Goal: Task Accomplishment & Management: Manage account settings

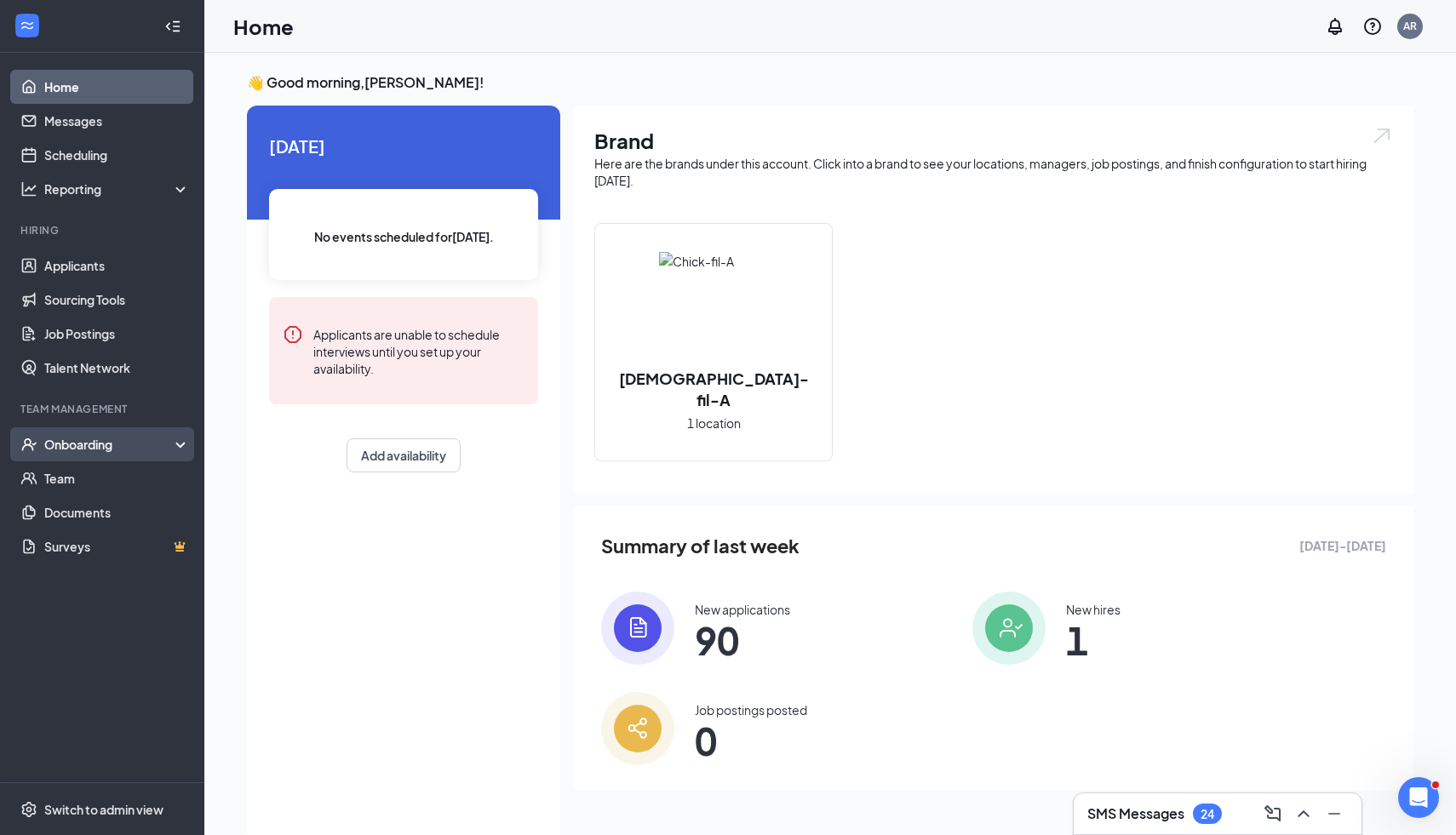
click at [75, 447] on div "Onboarding" at bounding box center [109, 443] width 131 height 17
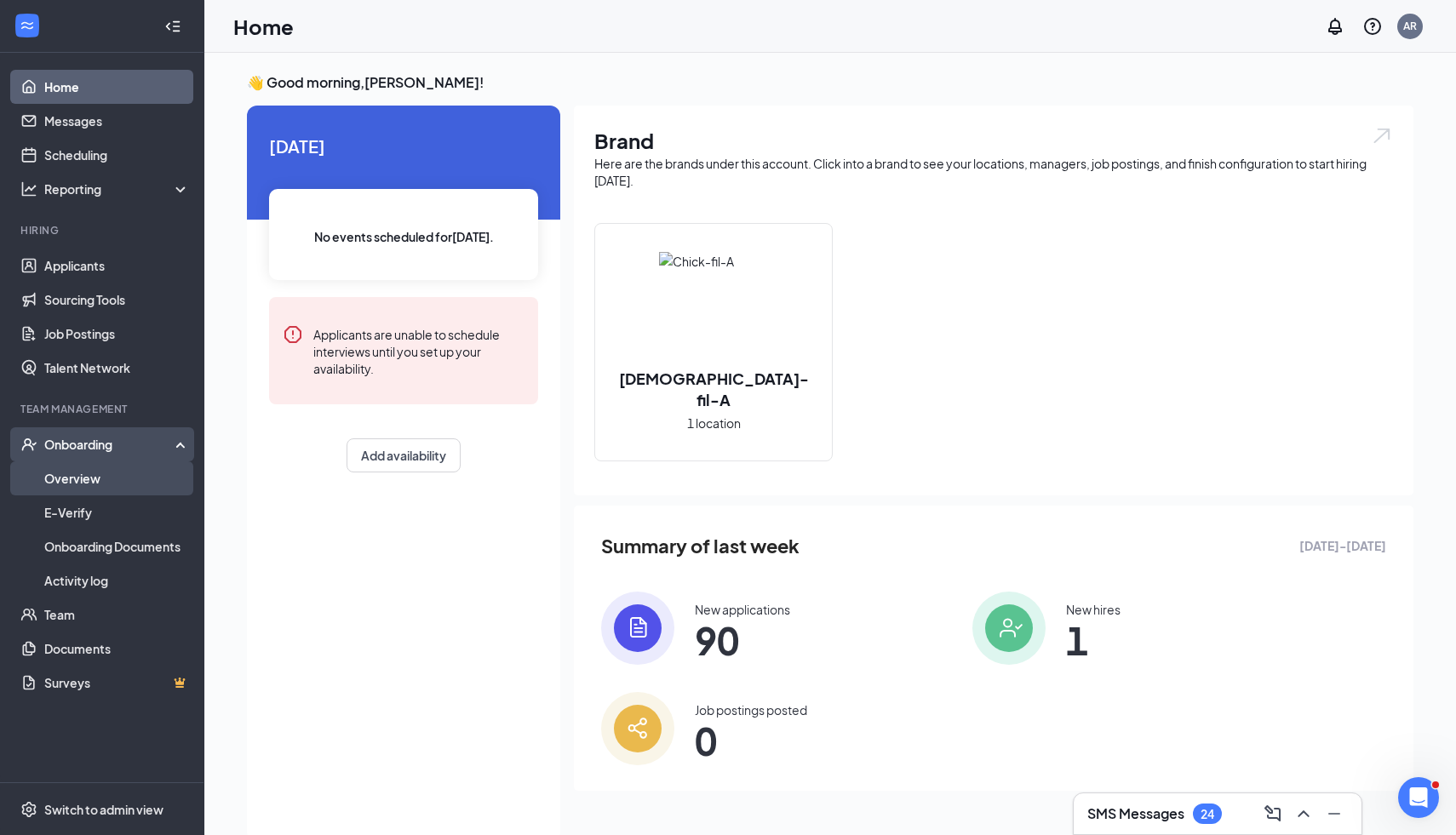
click at [124, 481] on link "Overview" at bounding box center [117, 478] width 146 height 34
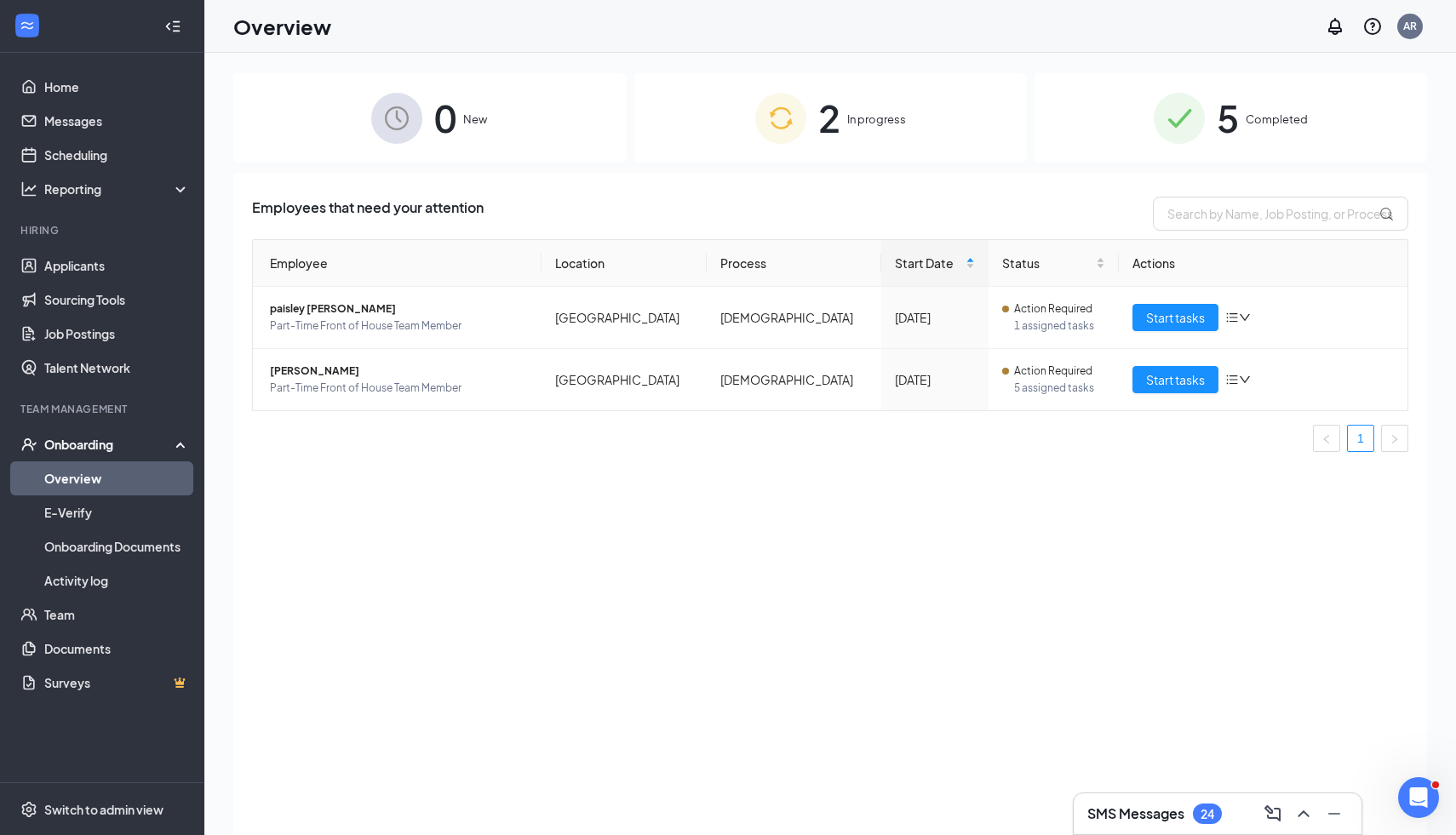
click at [691, 92] on div "2 In progress" at bounding box center [830, 118] width 392 height 90
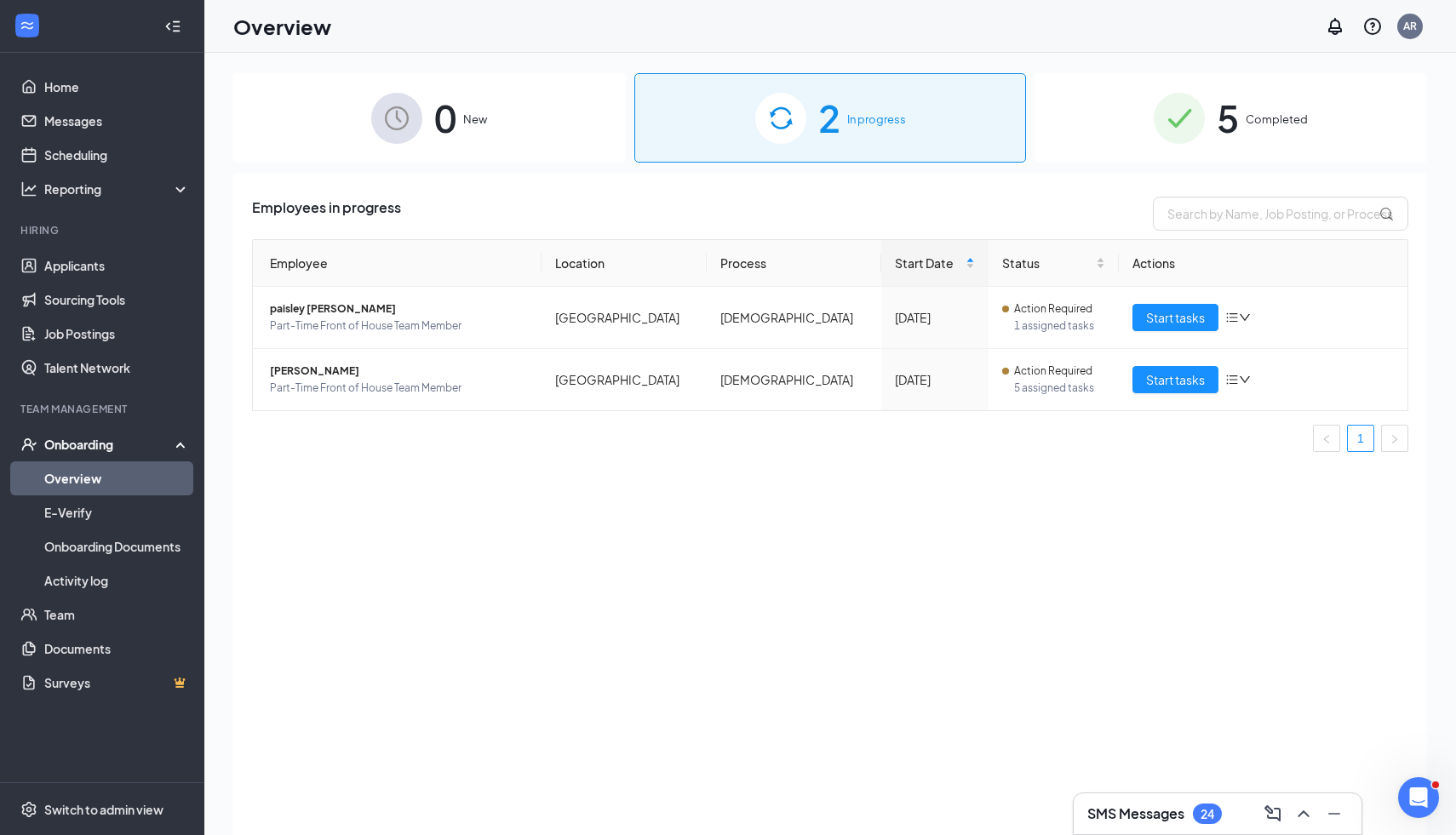
click at [529, 141] on div "0 New" at bounding box center [429, 118] width 392 height 90
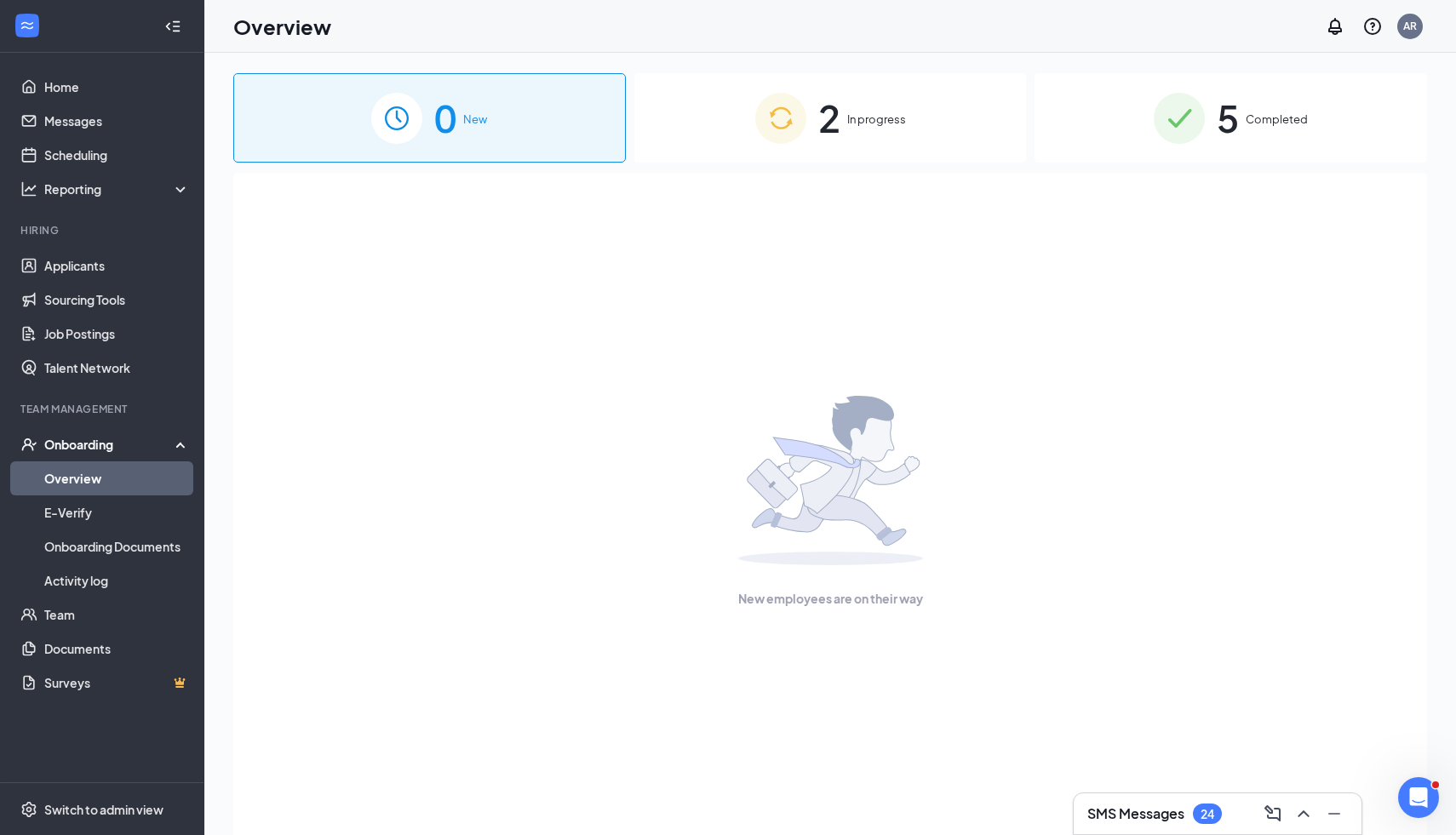
click at [1224, 121] on span "5" at bounding box center [1227, 118] width 22 height 59
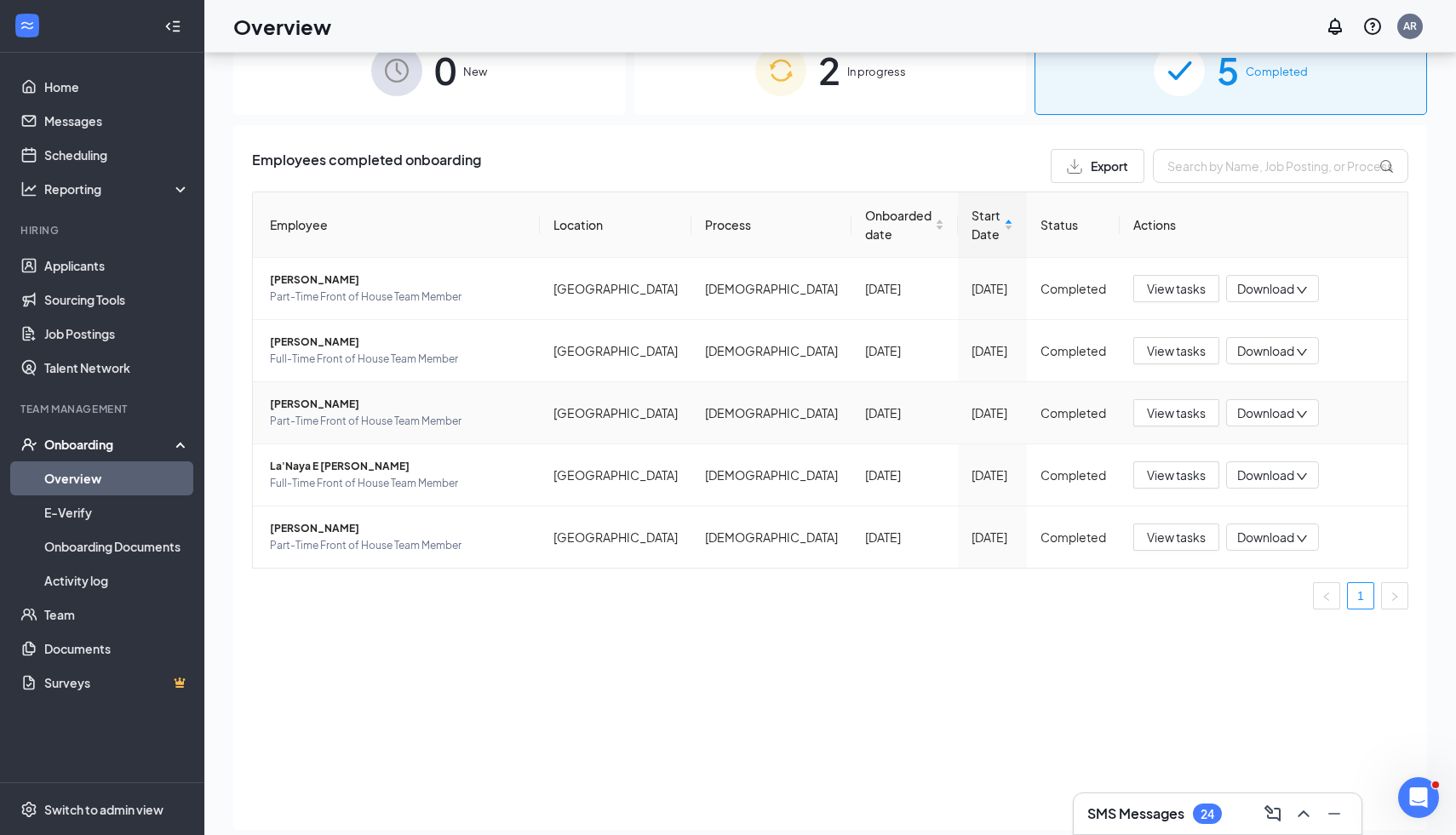
scroll to position [55, 0]
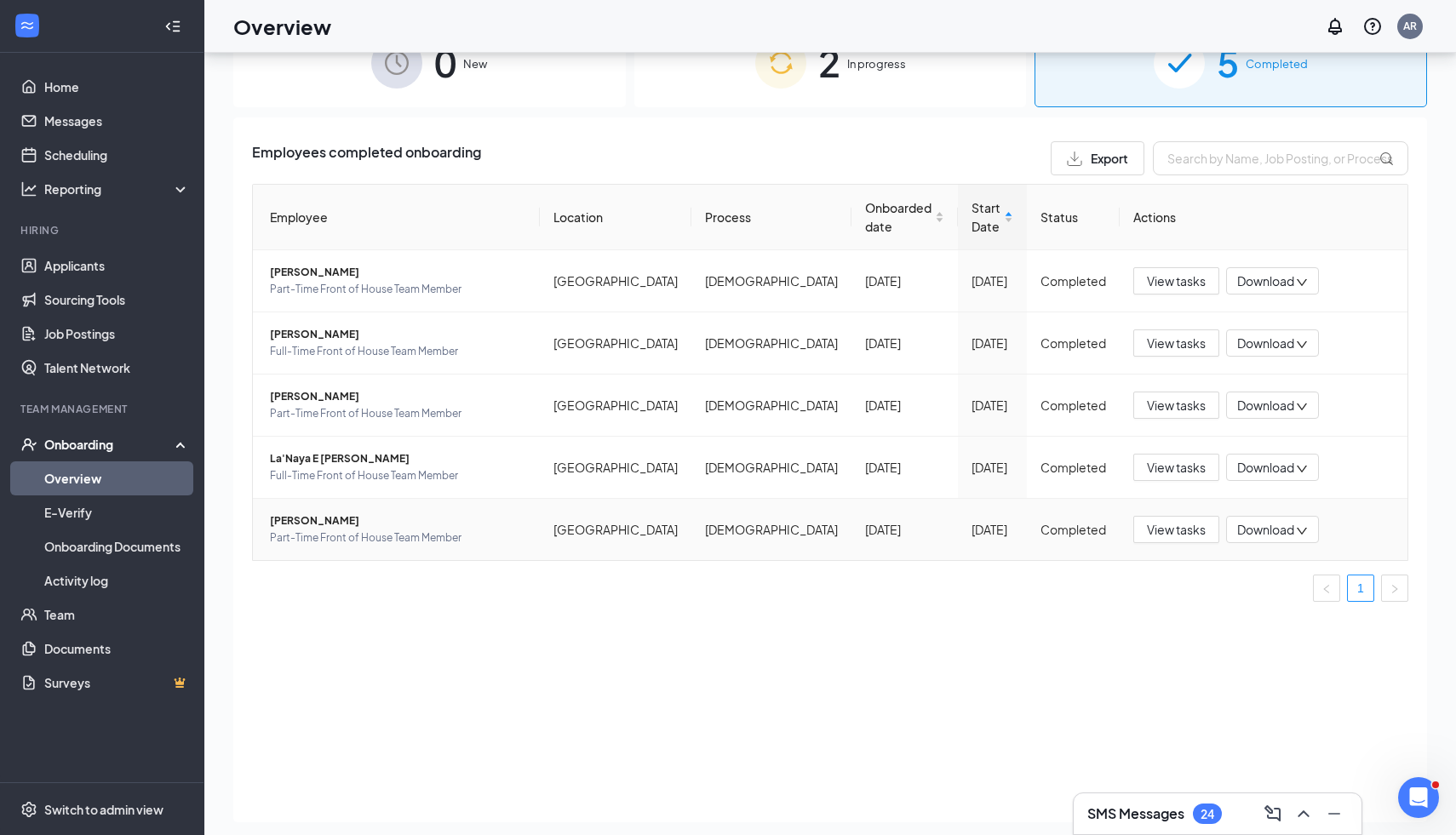
click at [1121, 556] on td "View tasks Download" at bounding box center [1263, 529] width 288 height 61
click at [1169, 539] on span "View tasks" at bounding box center [1175, 529] width 59 height 19
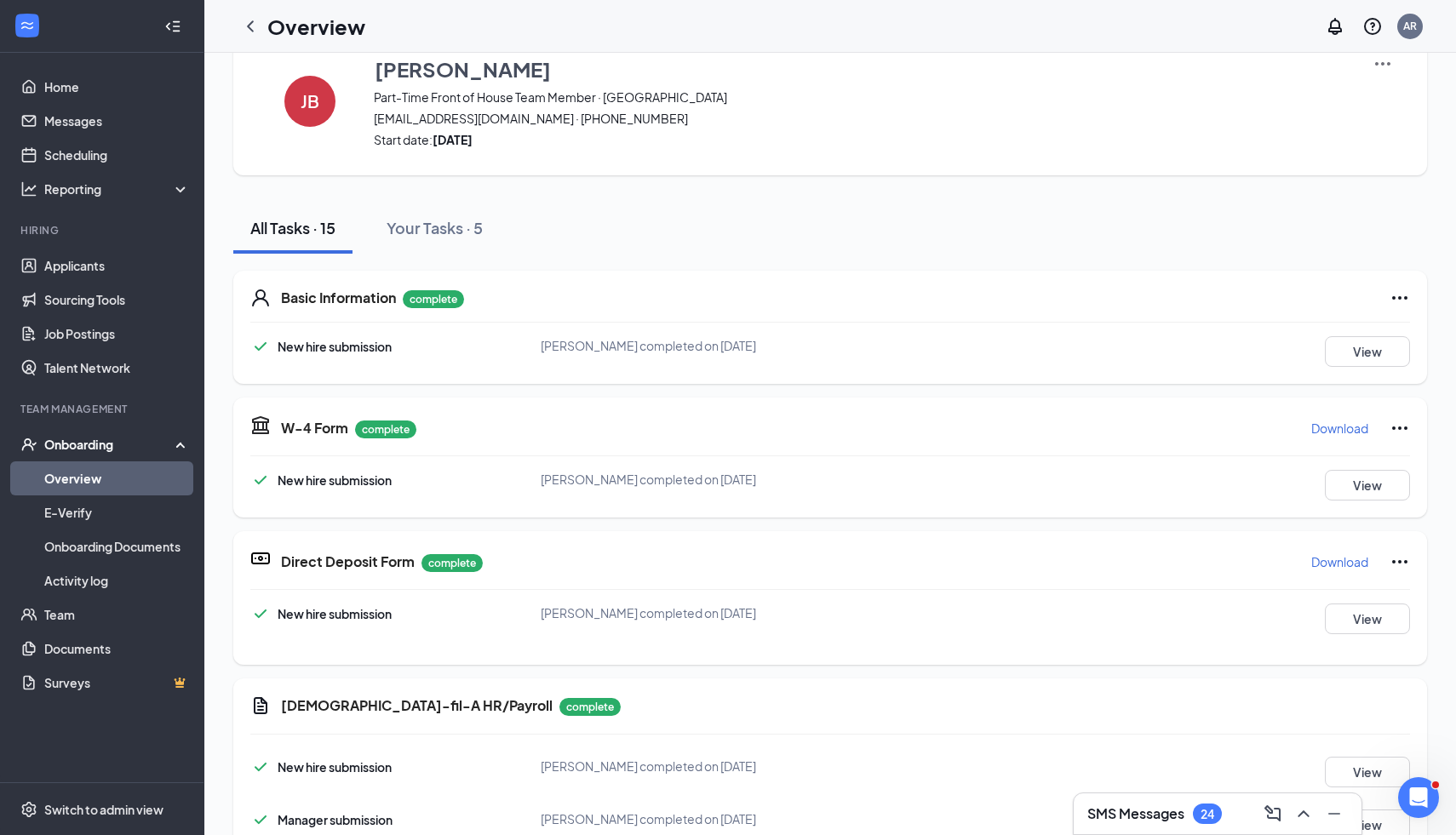
scroll to position [55, 0]
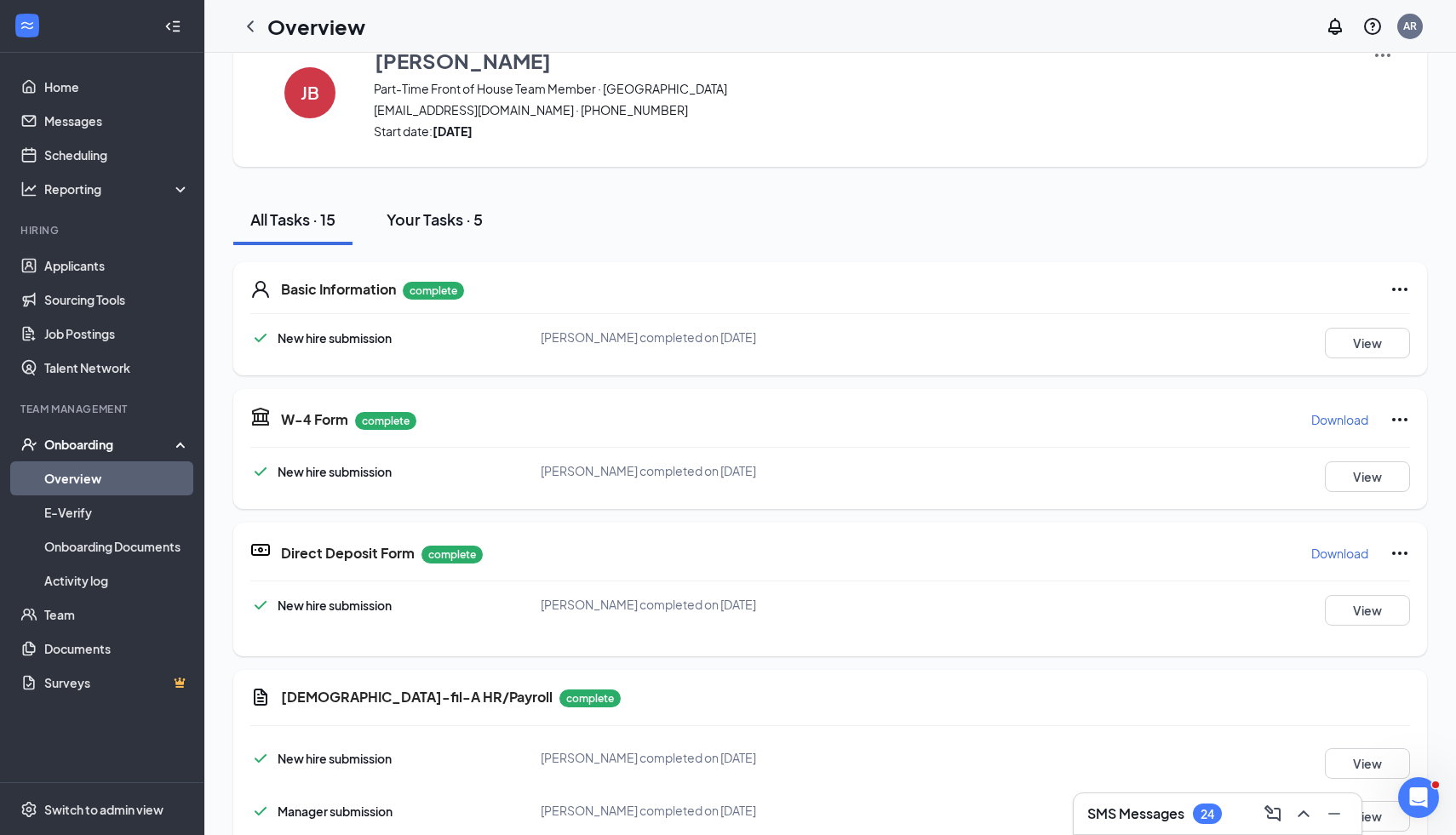
click at [454, 230] on button "Your Tasks · 5" at bounding box center [434, 219] width 130 height 51
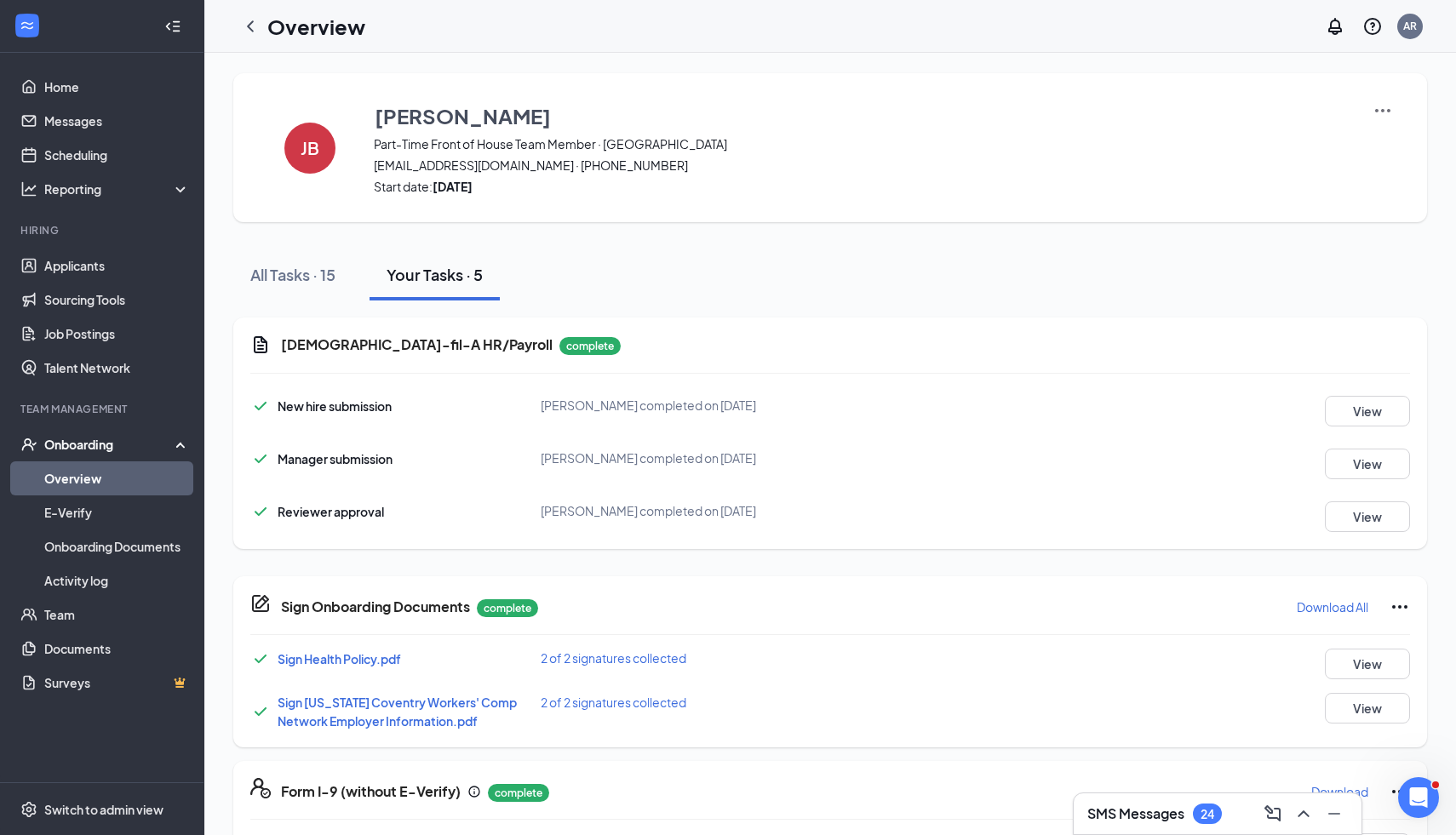
scroll to position [0, 0]
click at [303, 258] on button "All Tasks · 15" at bounding box center [293, 275] width 119 height 51
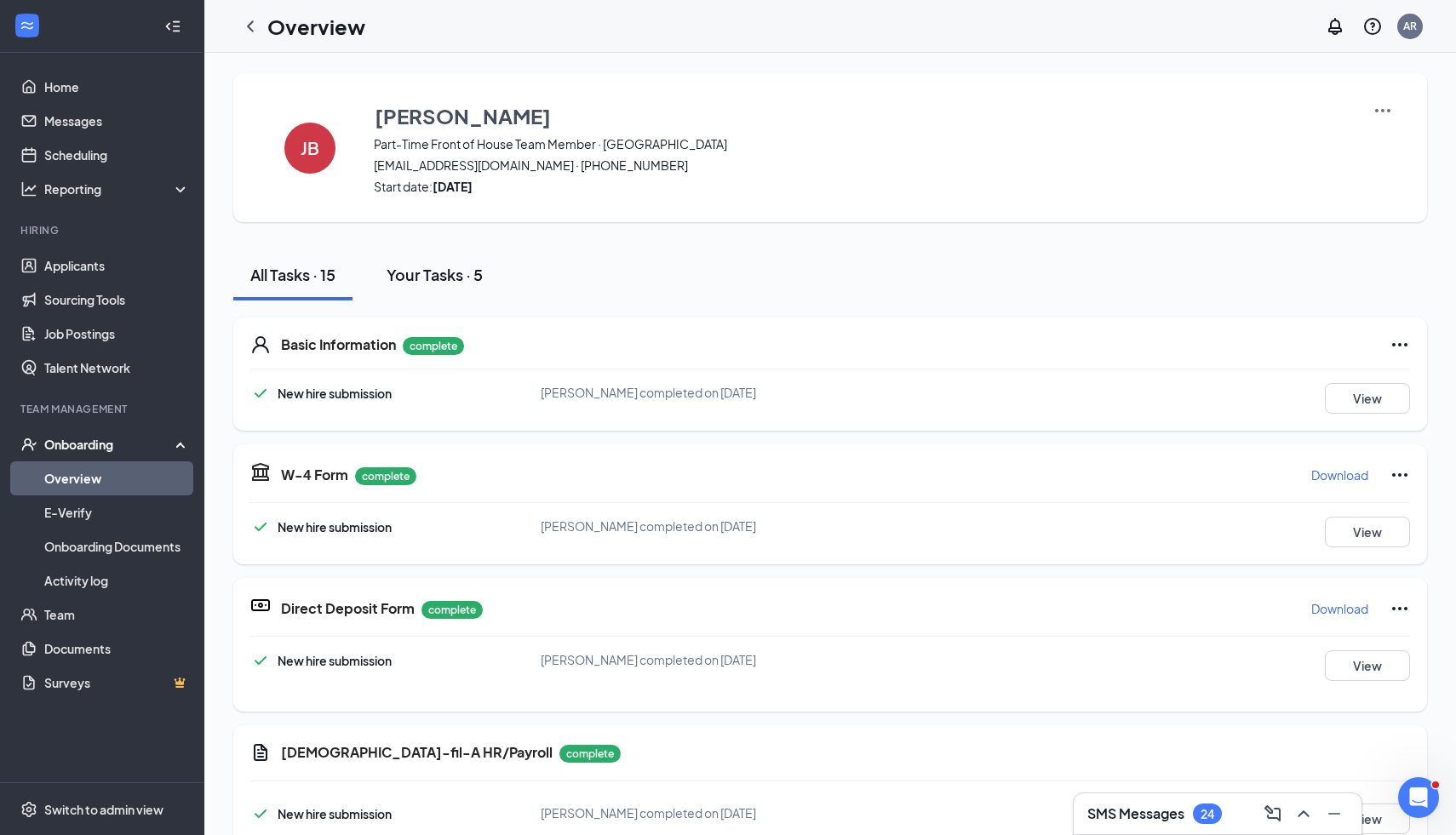
click at [449, 273] on div "Your Tasks · 5" at bounding box center [434, 274] width 96 height 21
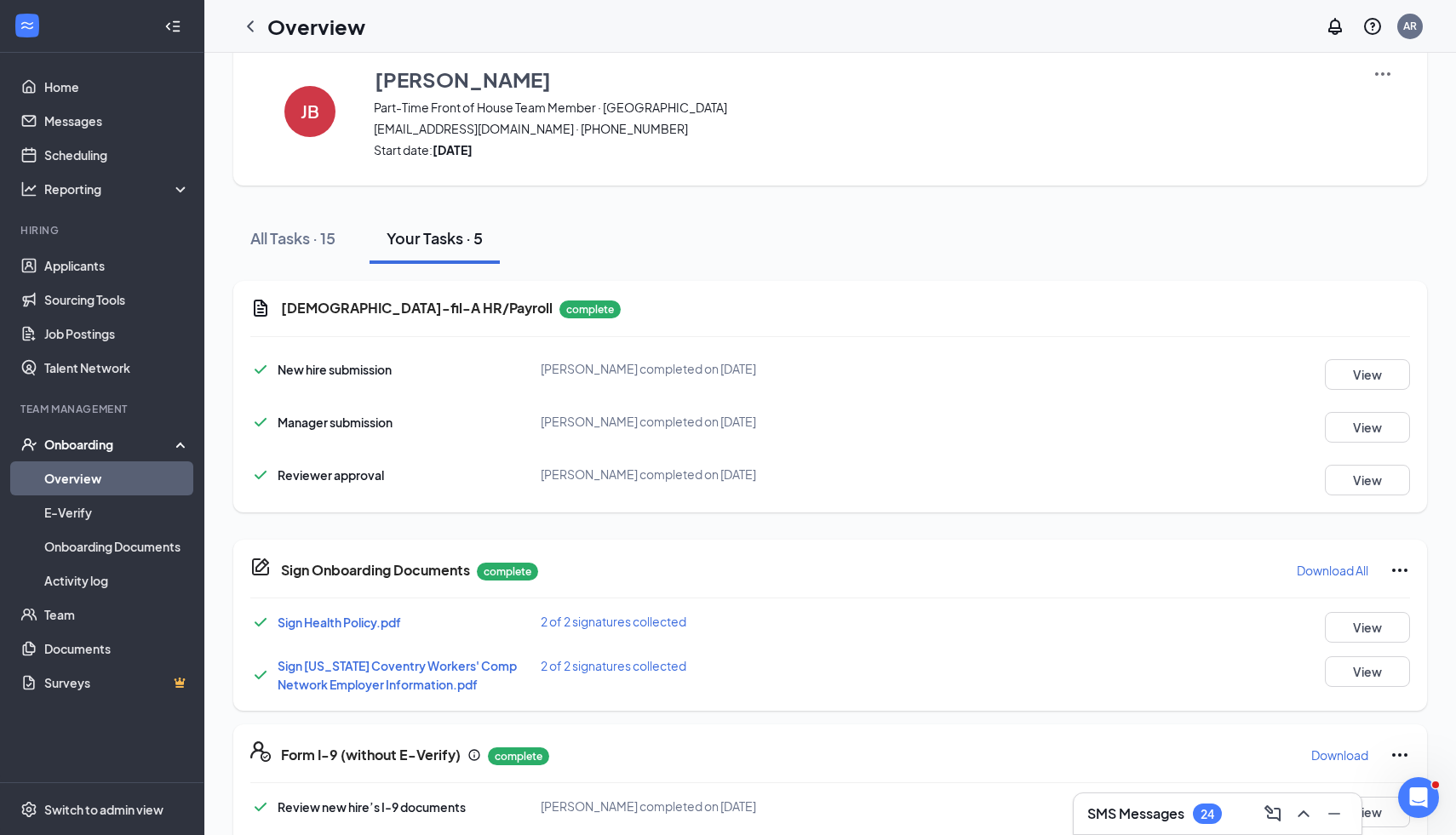
scroll to position [66, 0]
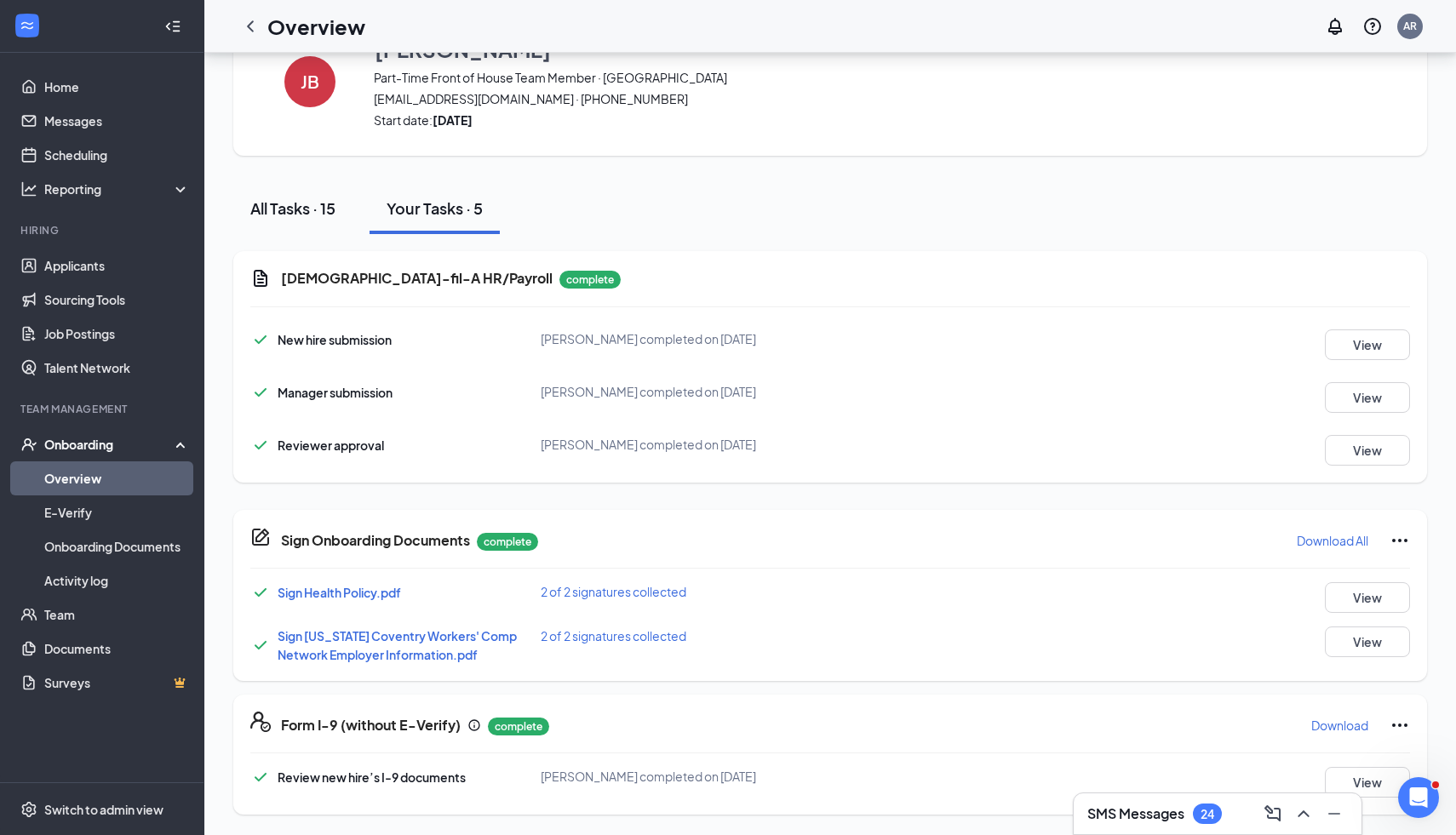
click at [322, 200] on div "All Tasks · 15" at bounding box center [293, 208] width 85 height 21
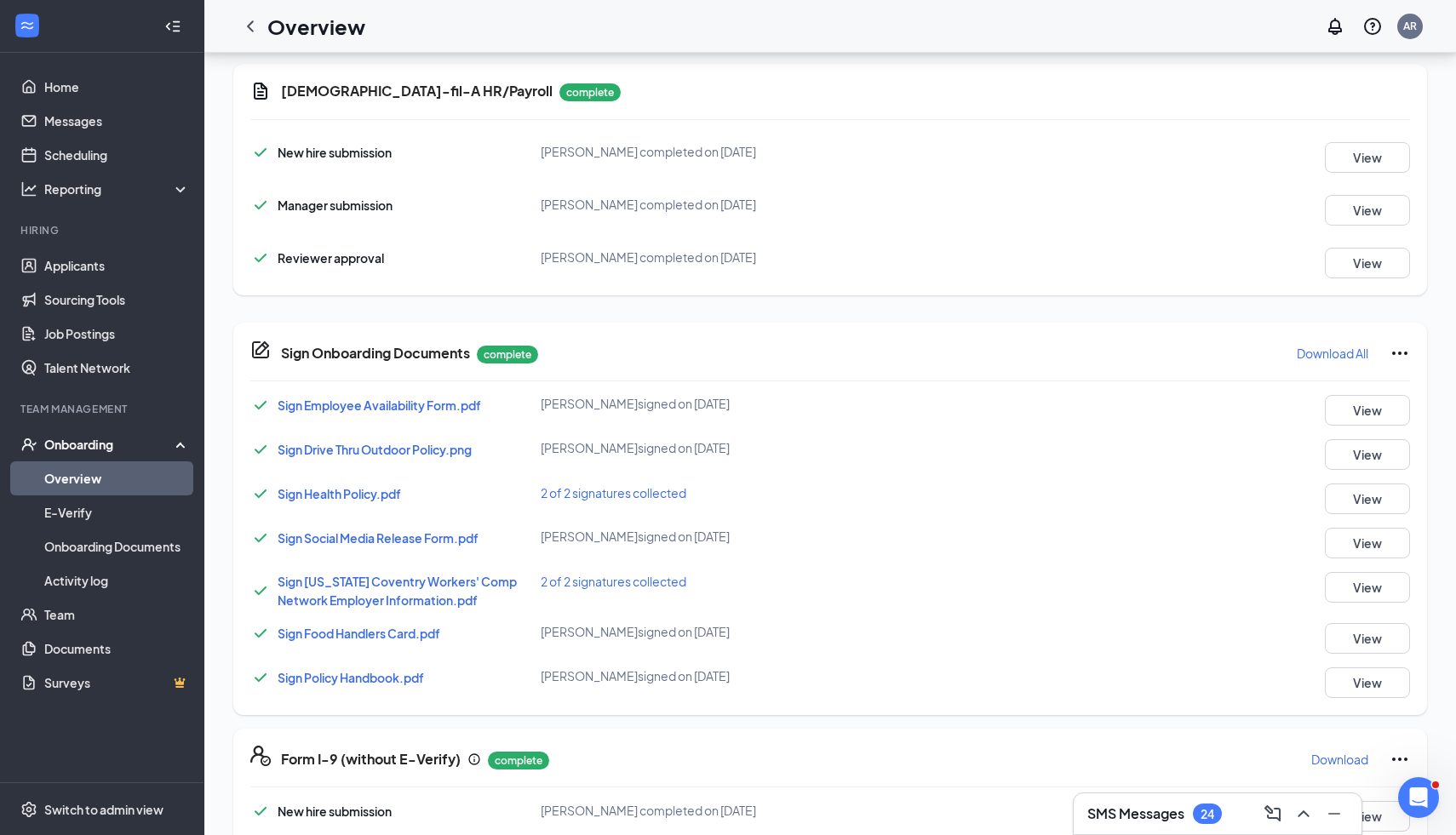
scroll to position [740, 0]
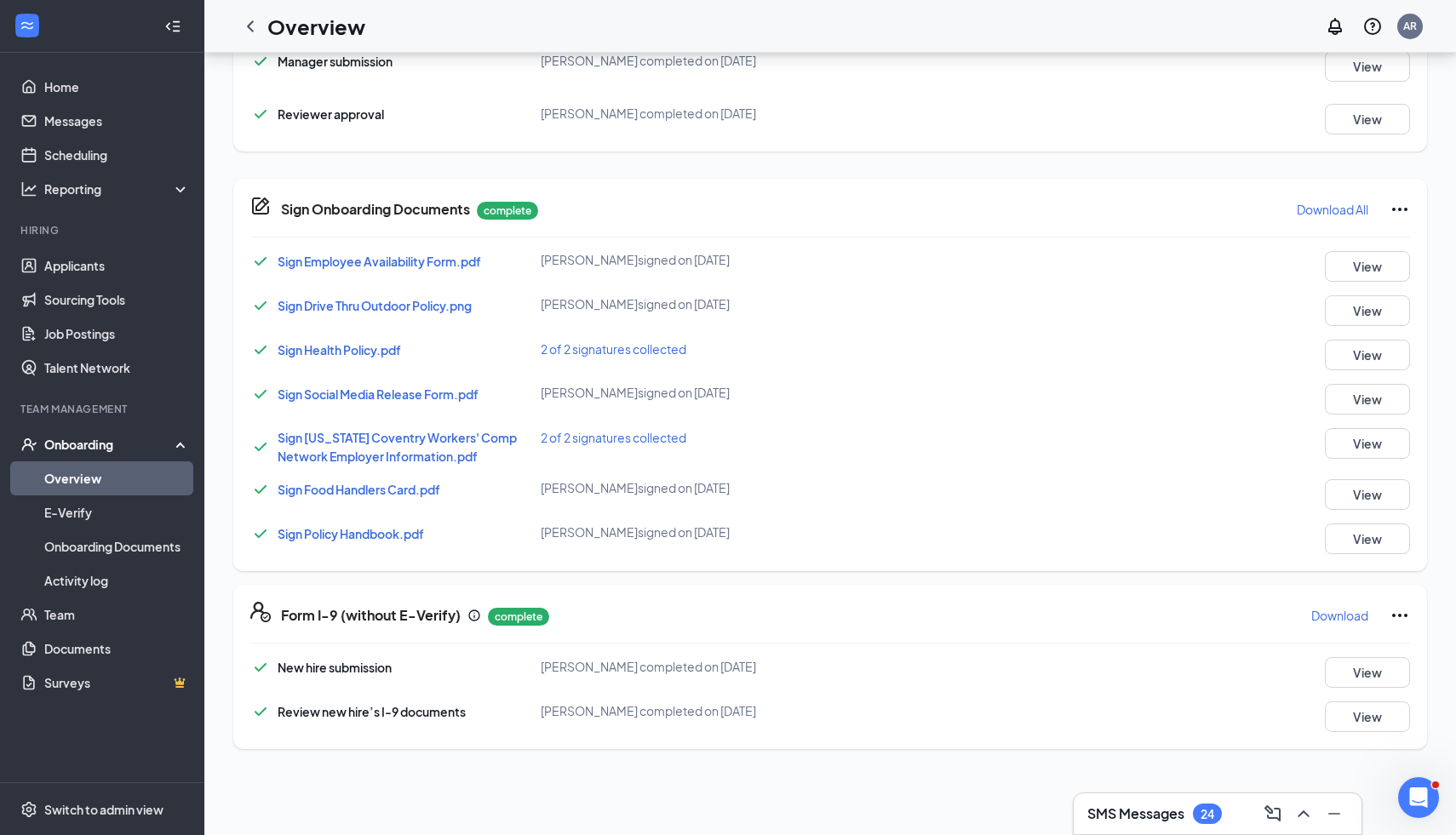
click at [434, 266] on span "Sign Employee Availability Form.pdf" at bounding box center [379, 261] width 204 height 15
